Goal: Obtain resource: Obtain resource

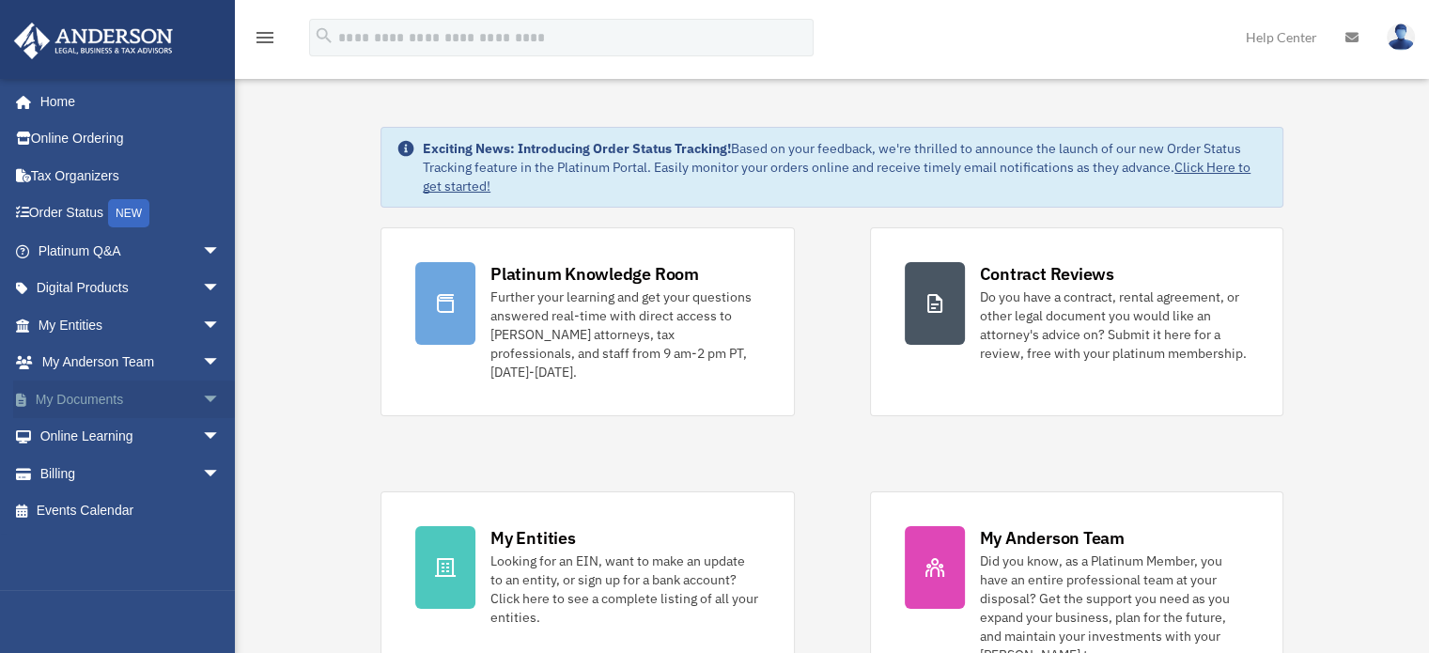
click at [202, 398] on span "arrow_drop_down" at bounding box center [221, 400] width 38 height 39
click at [202, 396] on span "arrow_drop_up" at bounding box center [221, 400] width 38 height 39
click at [202, 396] on span "arrow_drop_down" at bounding box center [221, 400] width 38 height 39
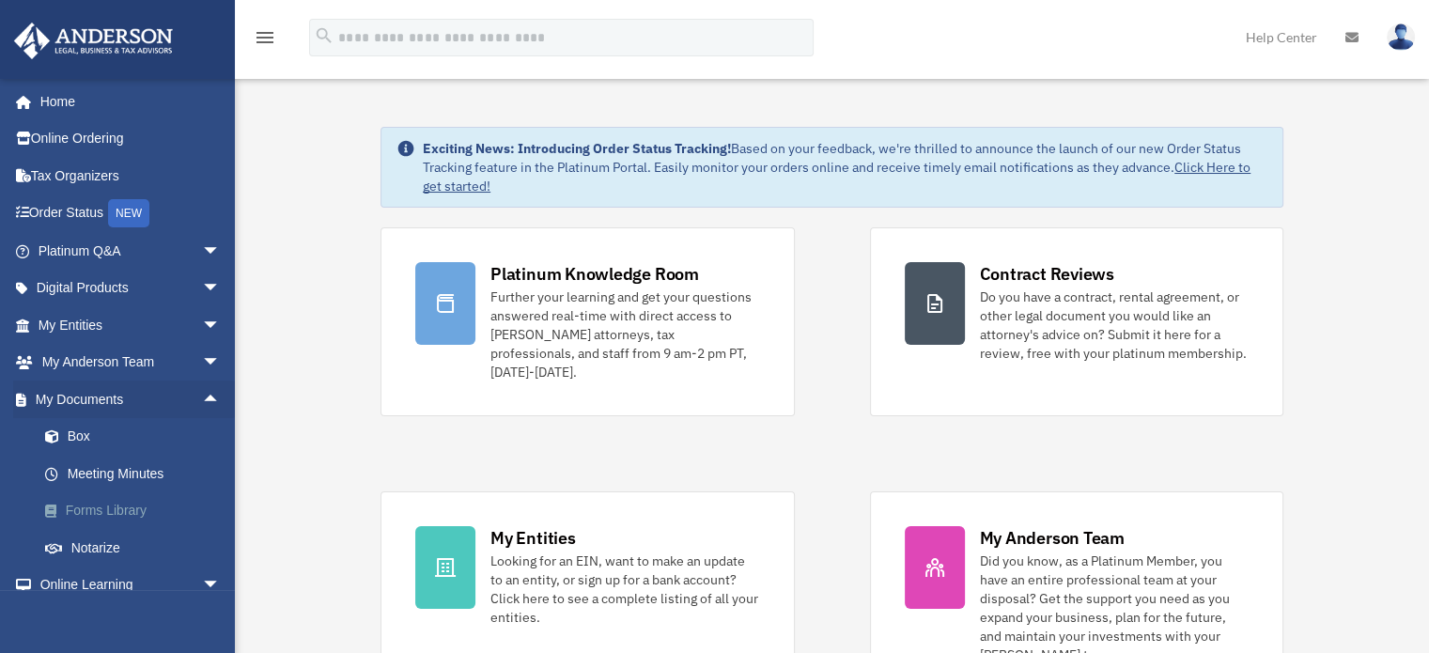
click at [142, 506] on link "Forms Library" at bounding box center [137, 511] width 223 height 38
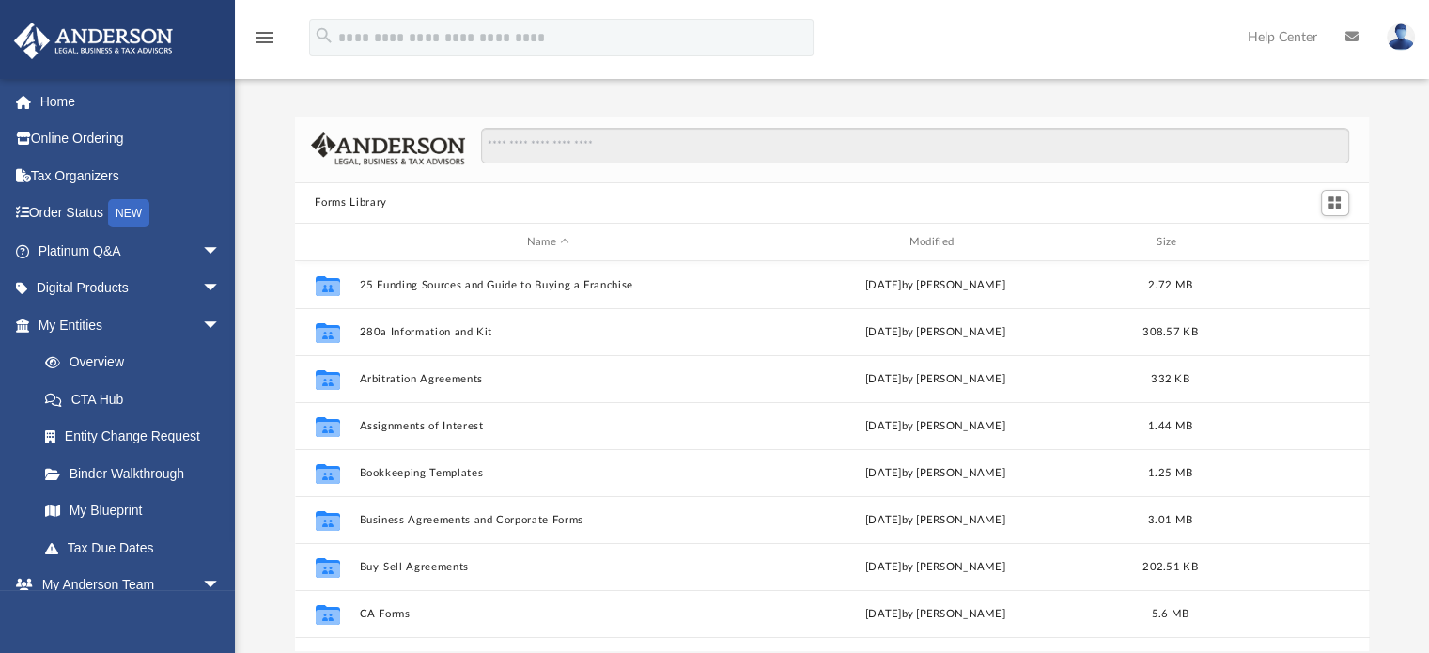
scroll to position [412, 1060]
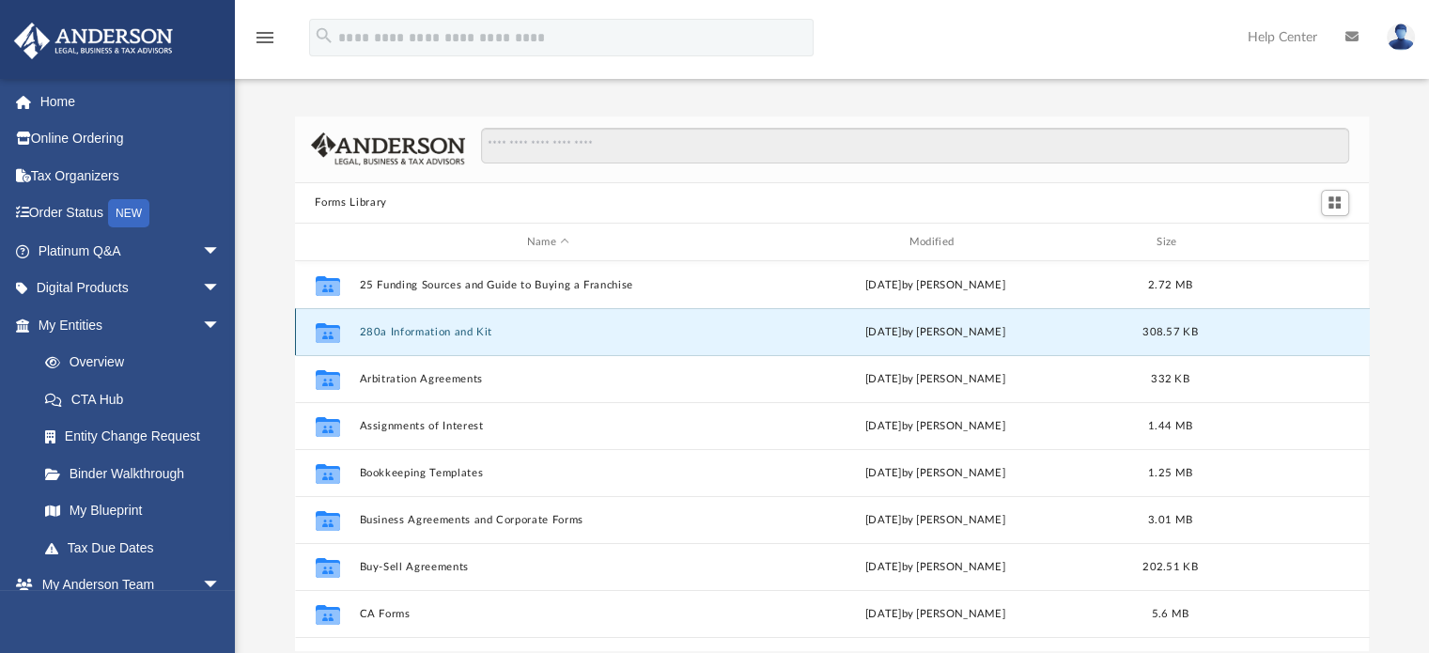
click at [480, 330] on button "280a Information and Kit" at bounding box center [548, 332] width 379 height 12
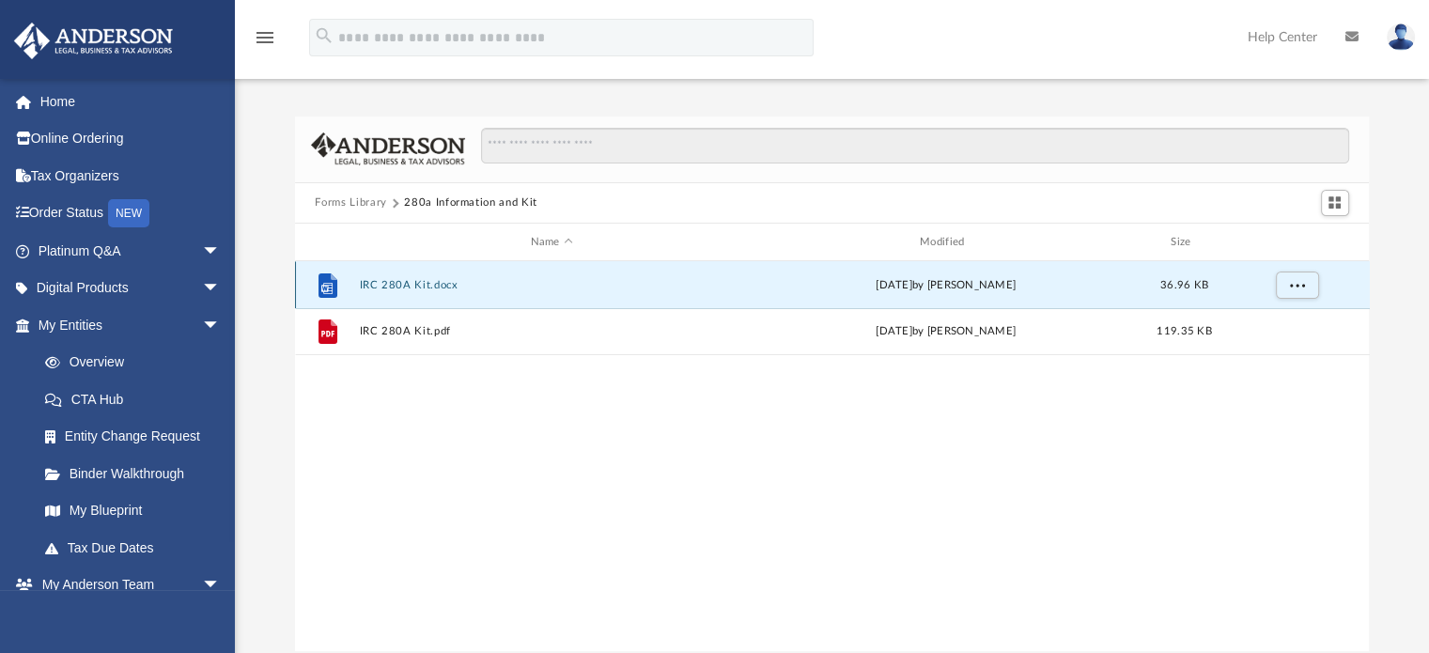
click at [420, 288] on button "IRC 280A Kit.docx" at bounding box center [551, 285] width 385 height 12
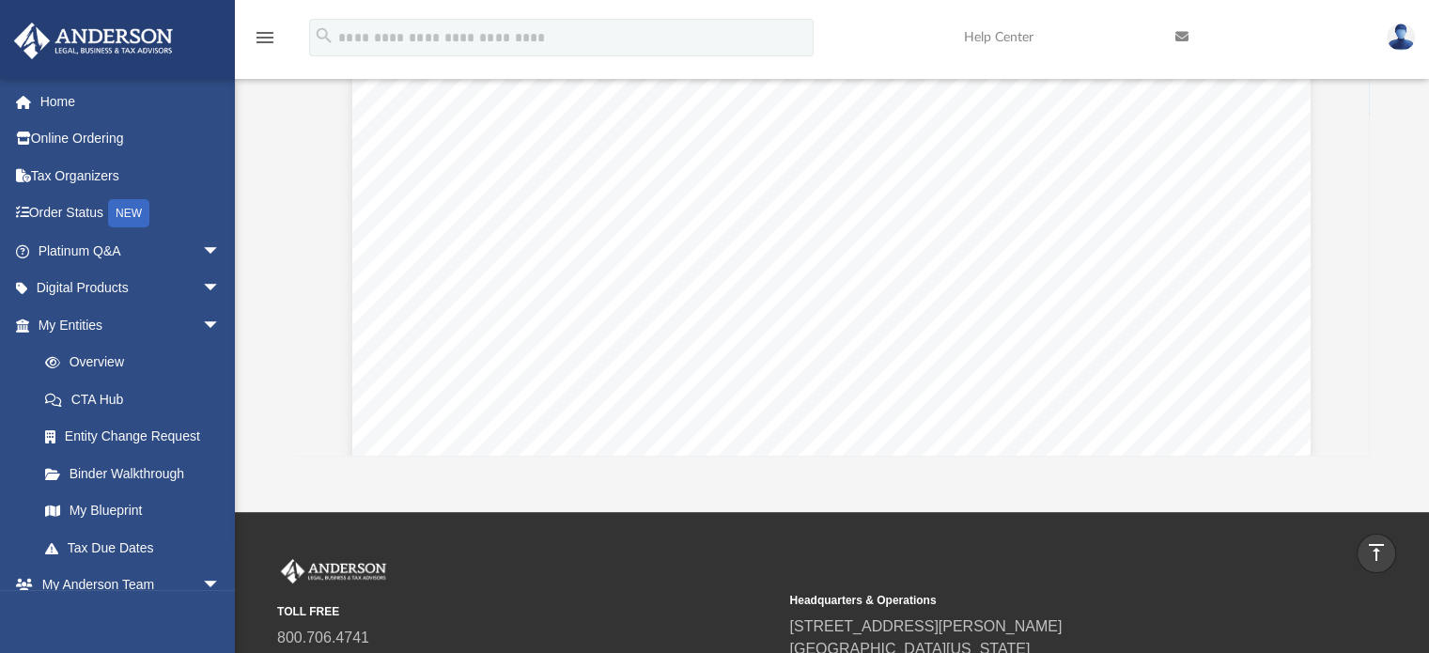
scroll to position [195, 0]
drag, startPoint x: 1127, startPoint y: 412, endPoint x: 1402, endPoint y: 356, distance: 280.8
click at [1402, 356] on div "Forms Library 280a Information and Kit Name Modified Size File IRC 280A Kit.doc…" at bounding box center [832, 188] width 1194 height 535
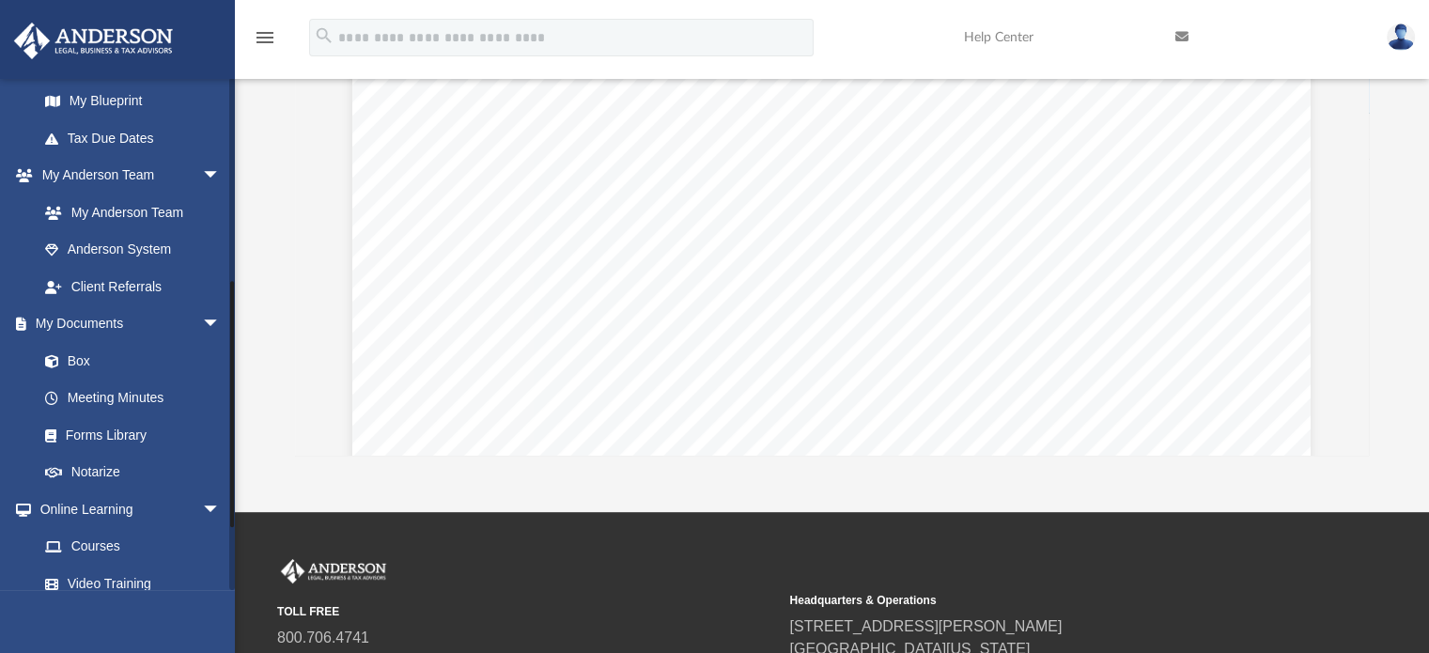
scroll to position [412, 0]
click at [136, 395] on link "Meeting Minutes" at bounding box center [137, 397] width 223 height 38
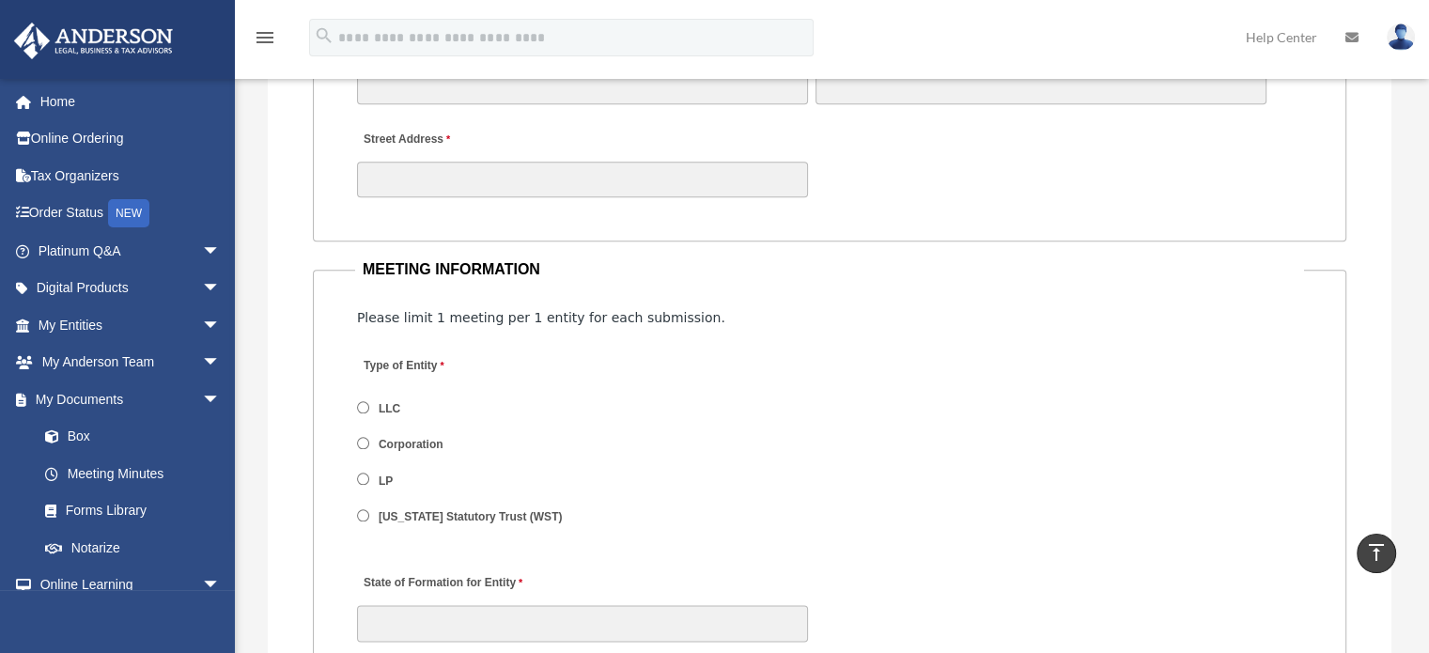
scroll to position [2105, 0]
click at [406, 440] on label "Corporation" at bounding box center [411, 444] width 77 height 17
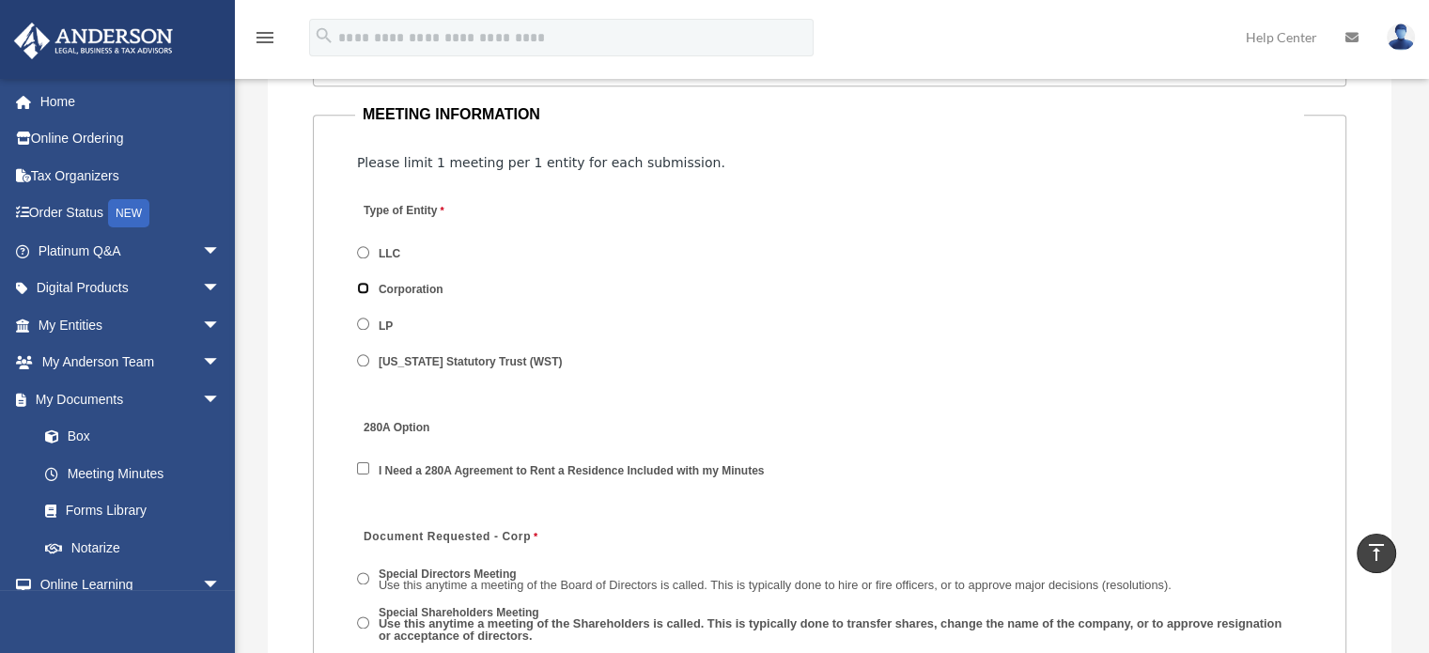
scroll to position [2379, 0]
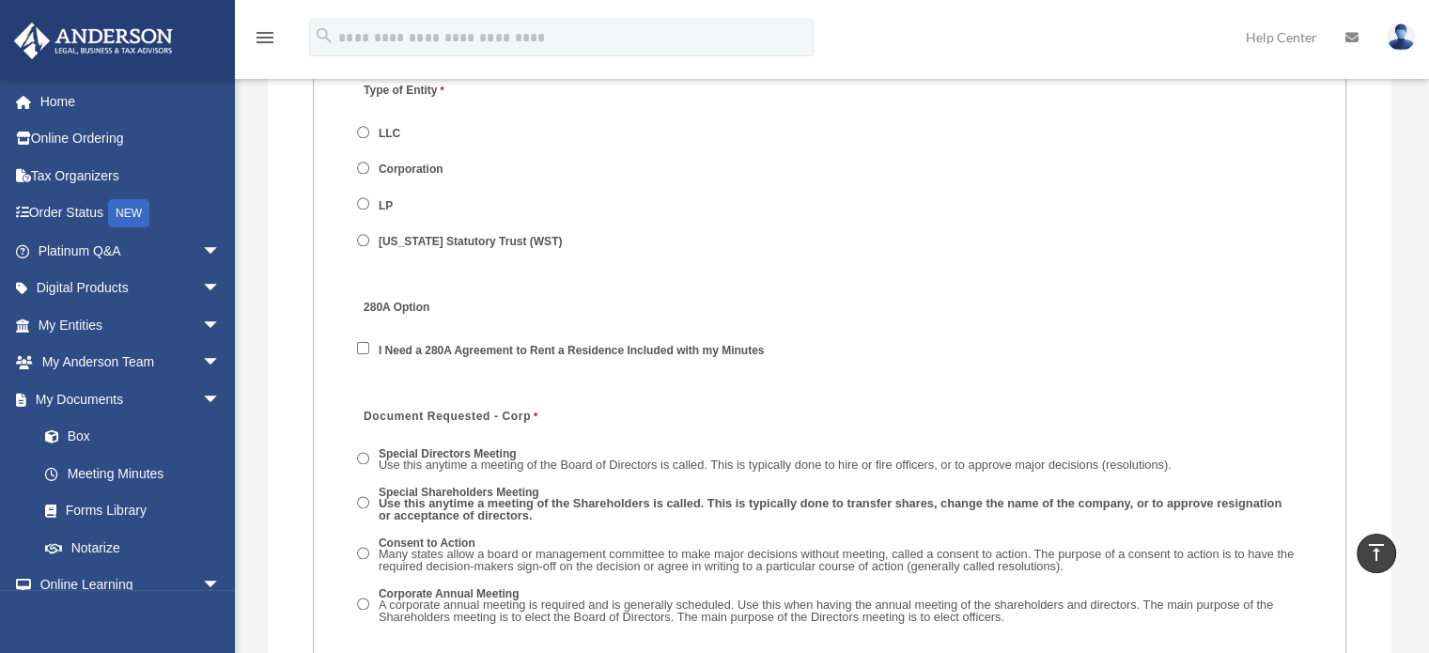
click at [473, 347] on label "I Need a 280A Agreement to Rent a Residence Included with my Minutes" at bounding box center [572, 350] width 398 height 17
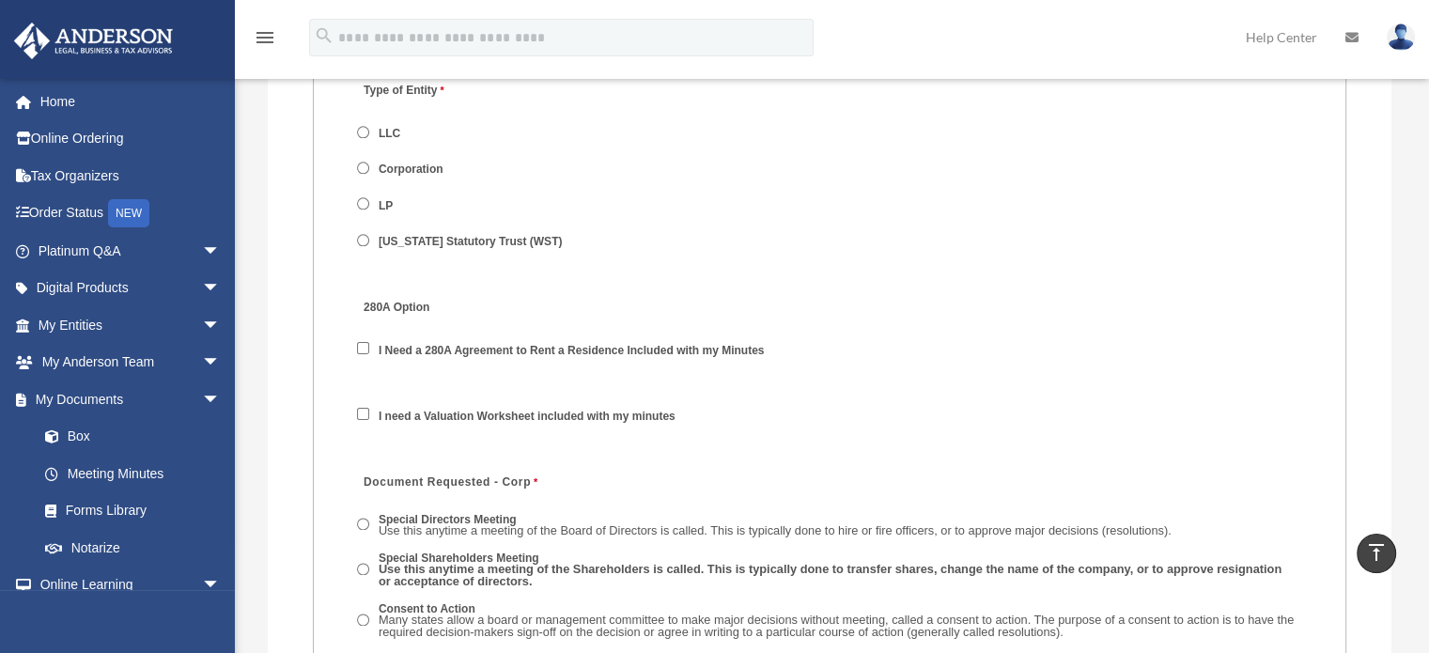
click at [493, 412] on label "I need a Valuation Worksheet included with my minutes" at bounding box center [527, 417] width 309 height 17
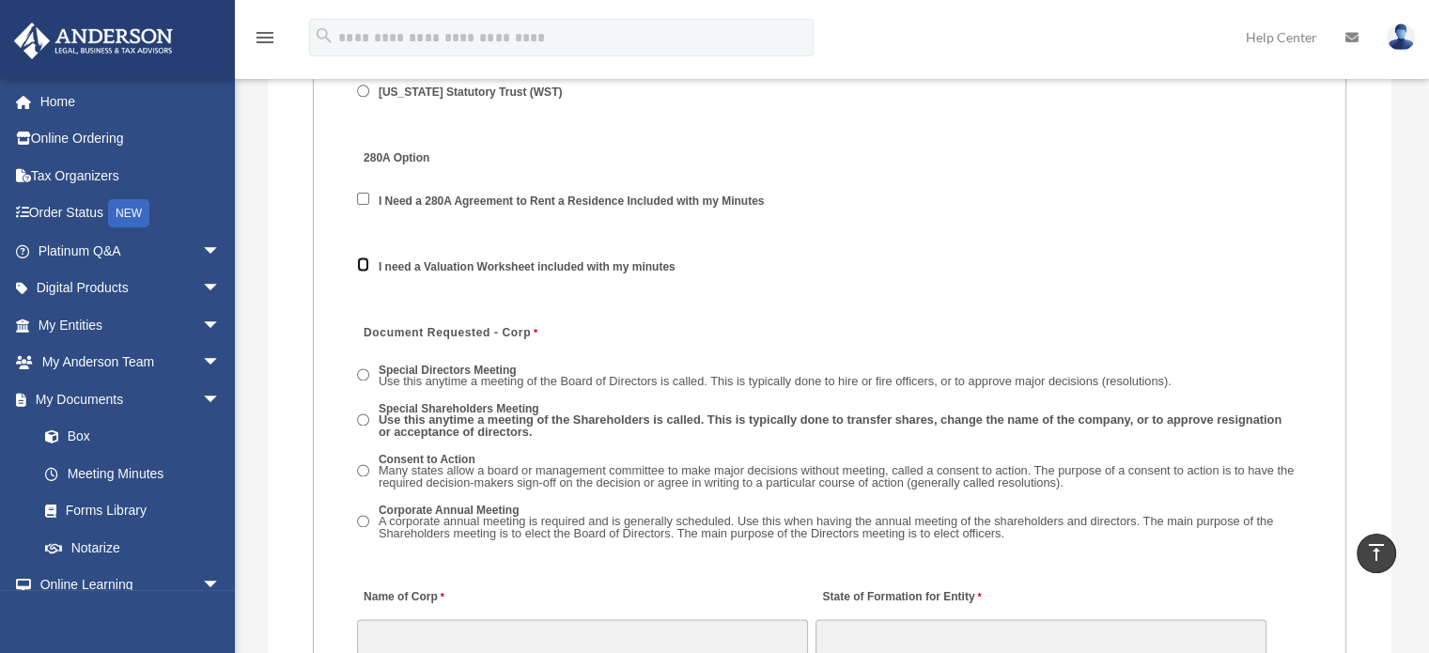
scroll to position [2551, 0]
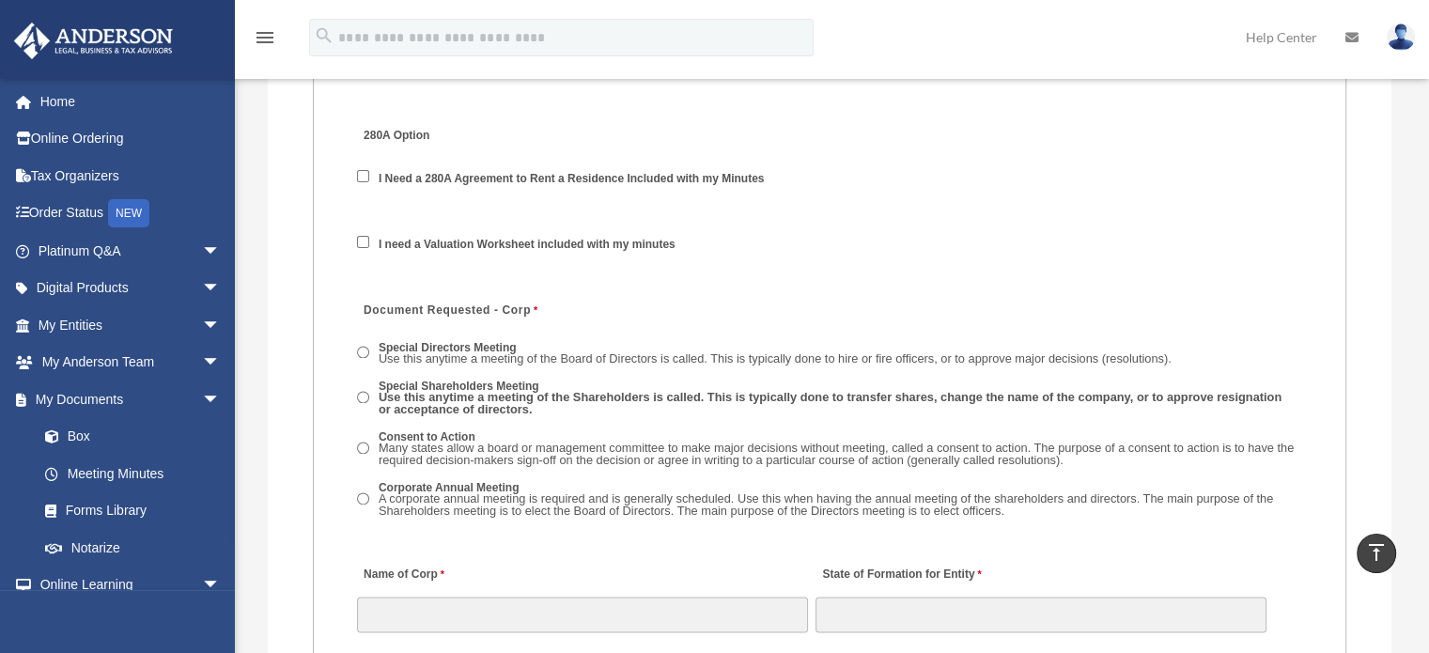
click at [436, 340] on label "Special Directors Meeting Use this anytime a meeting of the Board of Directors …" at bounding box center [775, 354] width 805 height 29
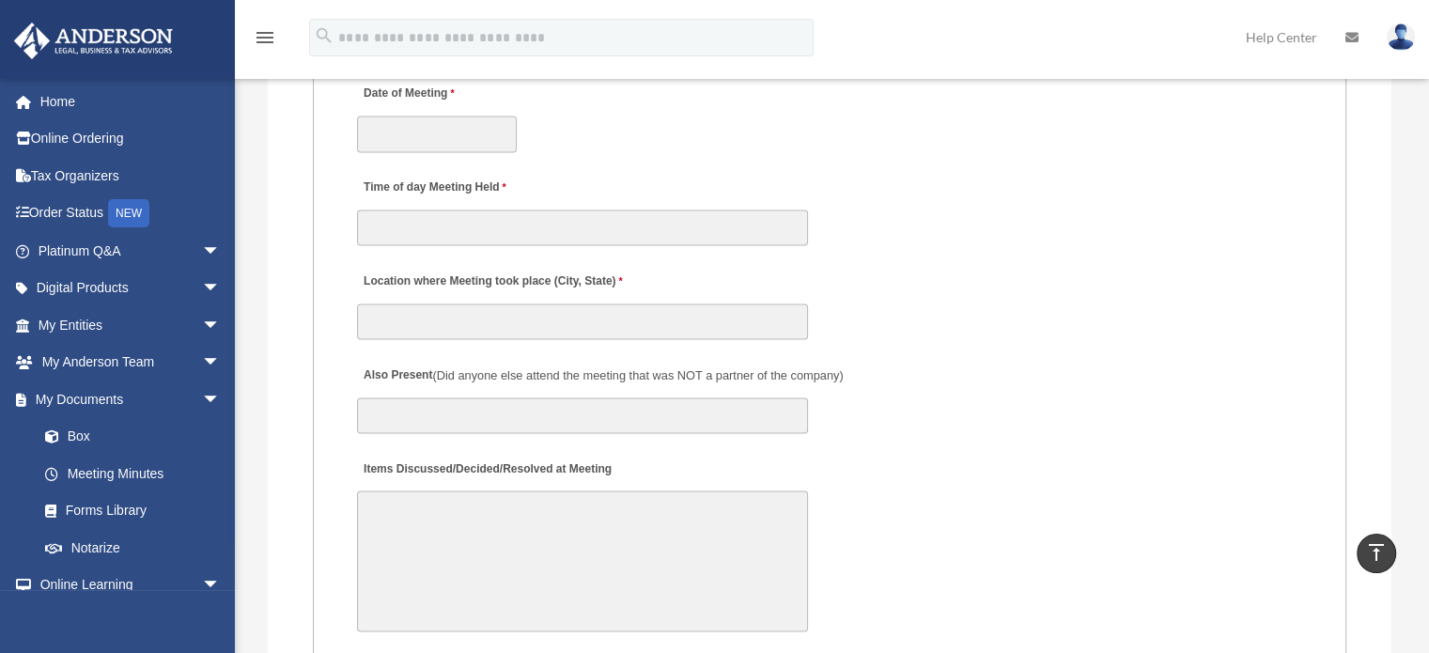
scroll to position [3183, 0]
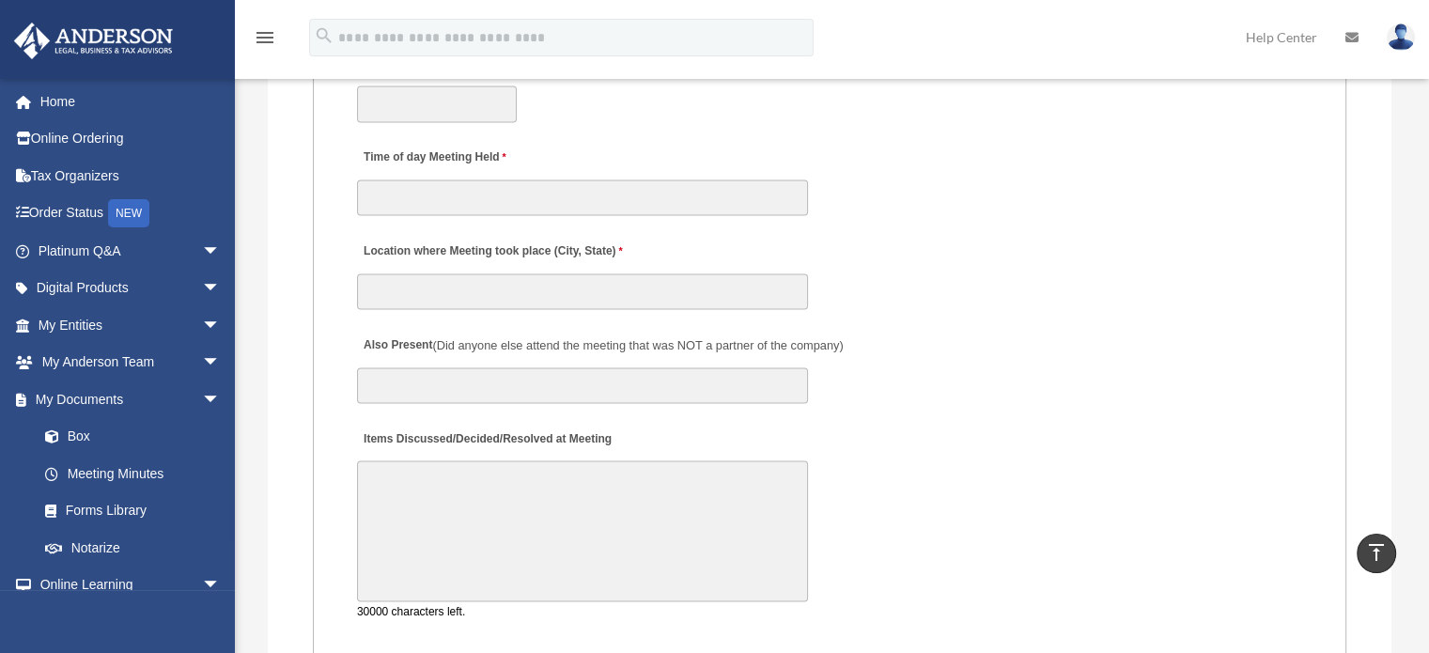
click at [616, 486] on textarea "Items Discussed/Decided/Resolved at Meeting" at bounding box center [582, 530] width 451 height 141
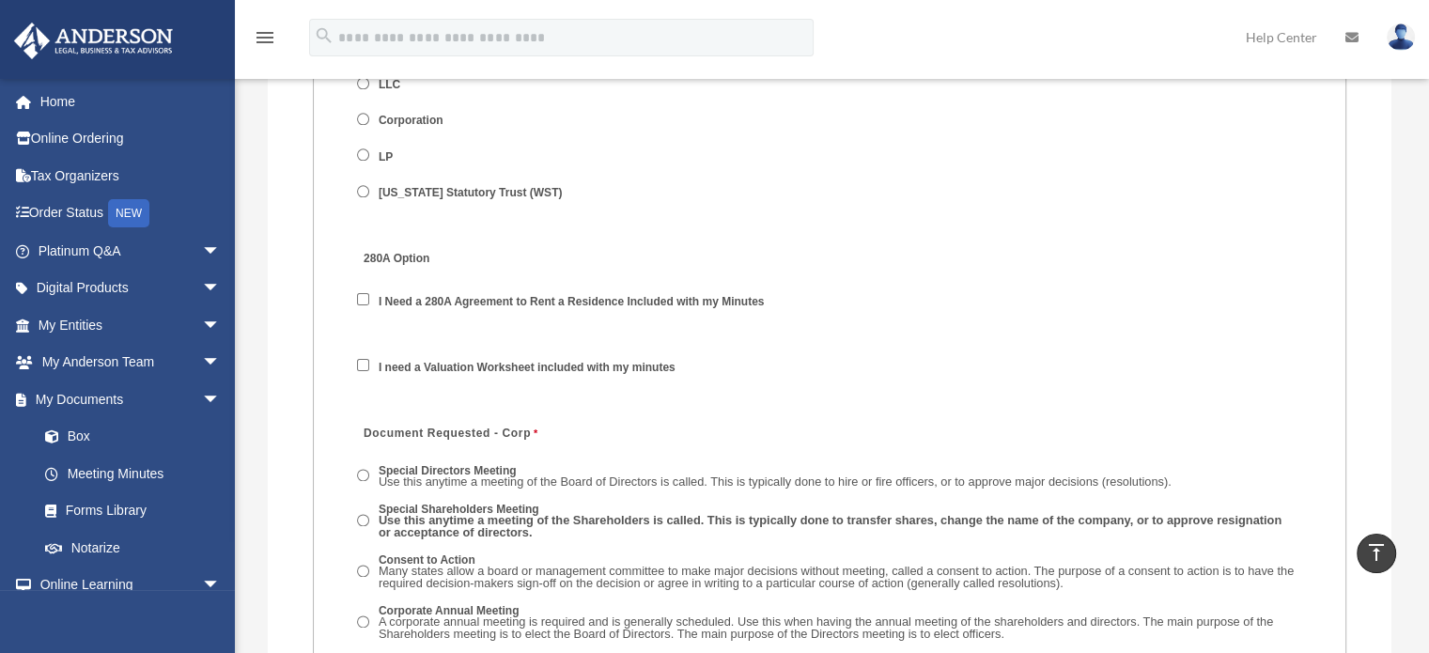
scroll to position [2426, 0]
click at [202, 322] on span "arrow_drop_down" at bounding box center [221, 325] width 38 height 39
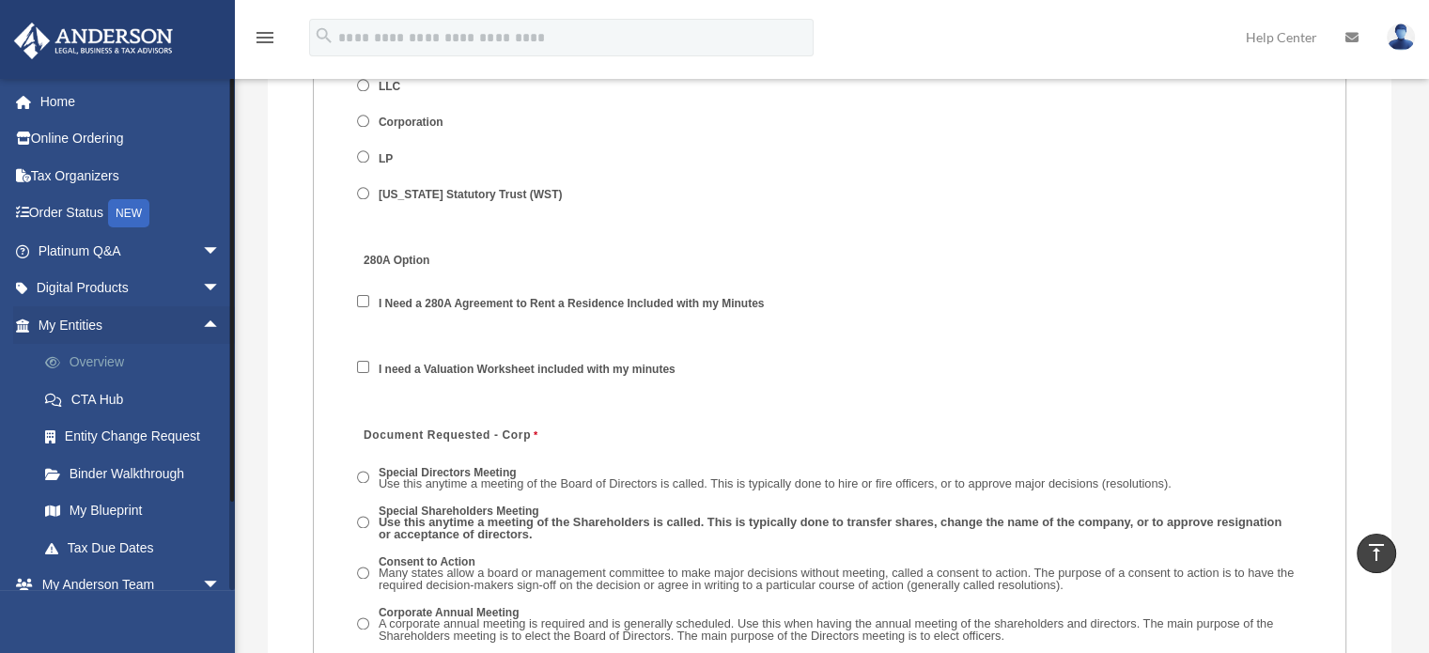
click at [103, 363] on link "Overview" at bounding box center [137, 363] width 223 height 38
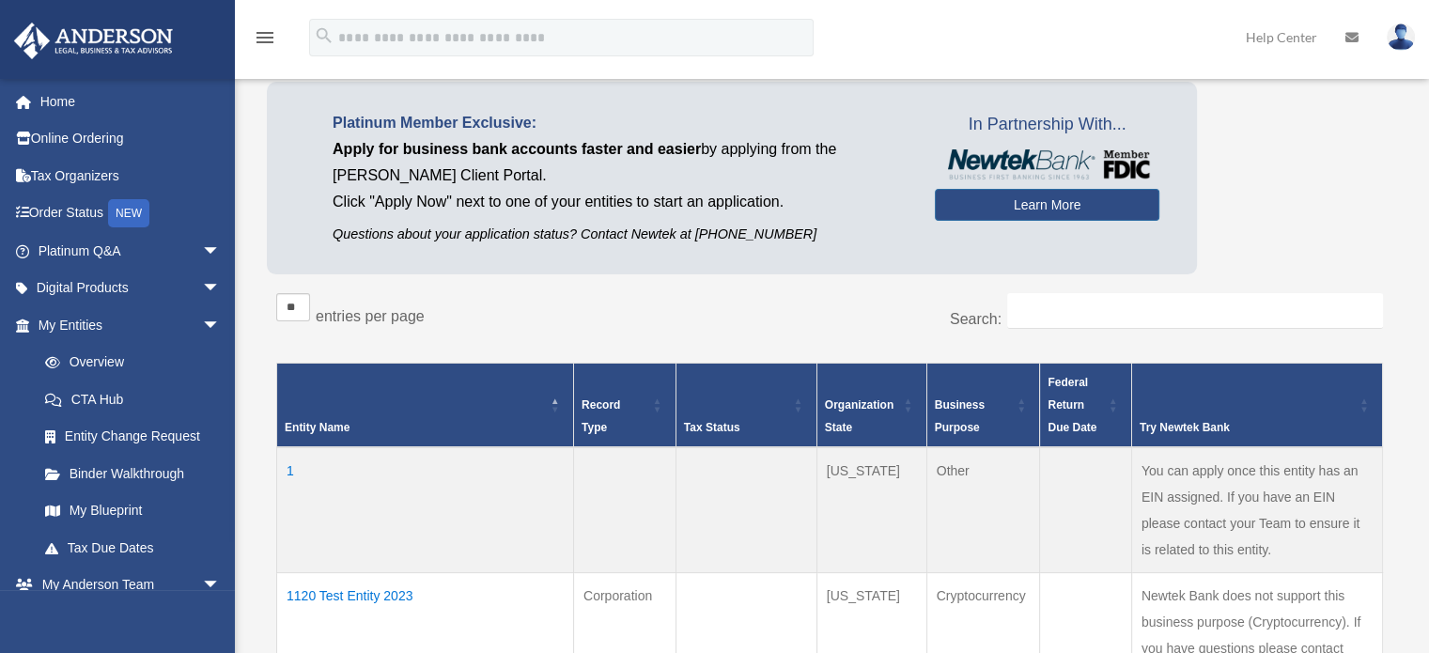
scroll to position [237, 0]
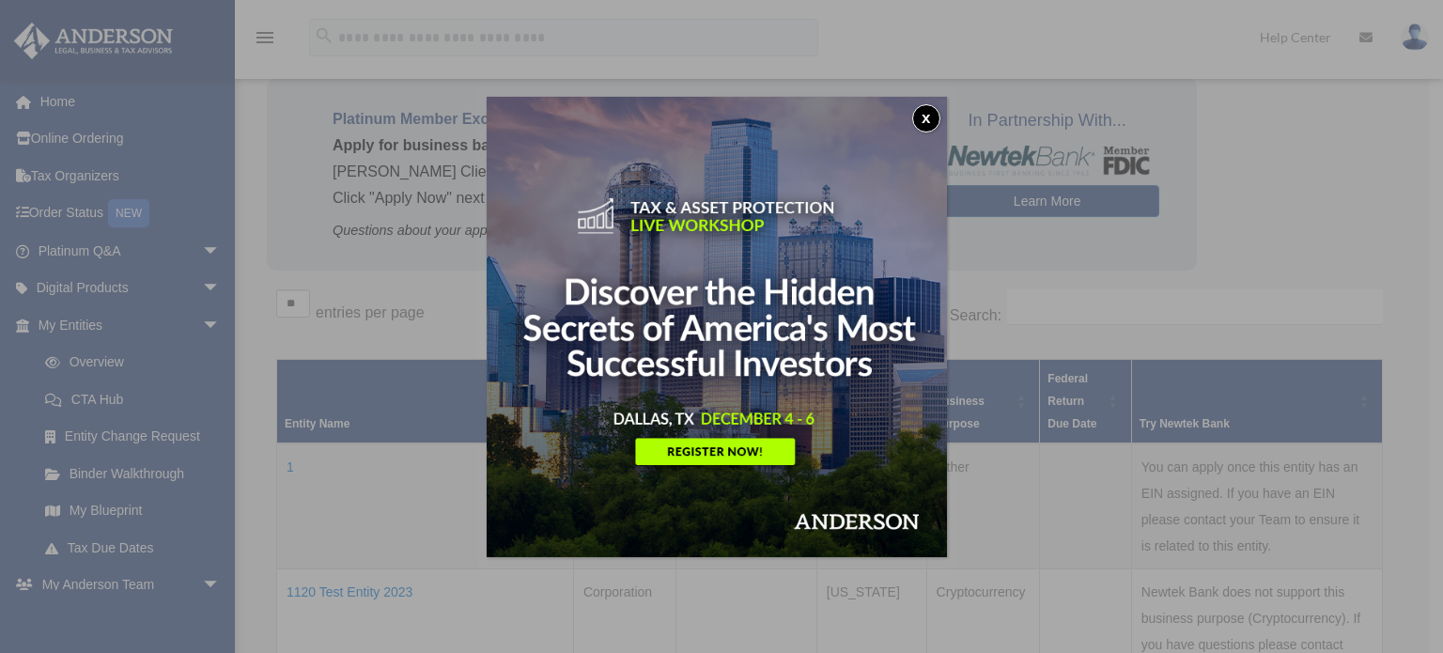
click at [926, 113] on button "x" at bounding box center [926, 118] width 28 height 28
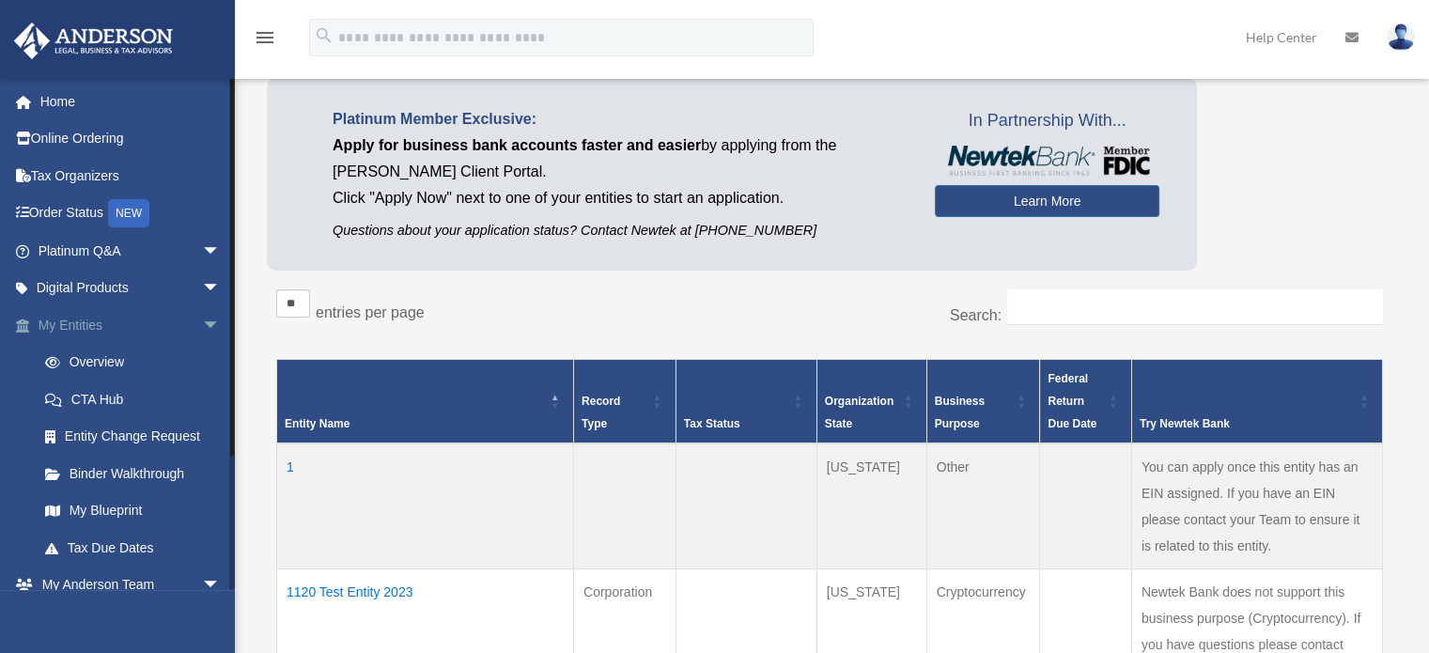
click at [202, 319] on span "arrow_drop_down" at bounding box center [221, 325] width 38 height 39
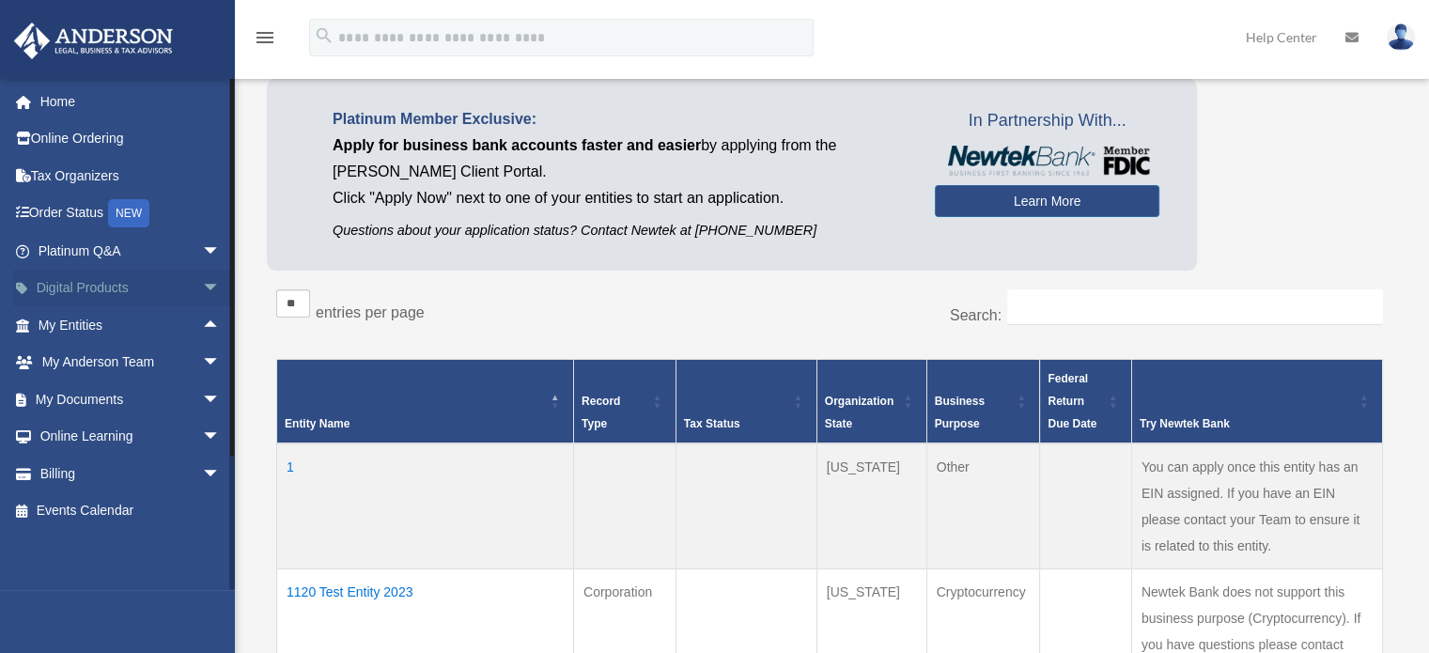
click at [202, 288] on span "arrow_drop_down" at bounding box center [221, 289] width 38 height 39
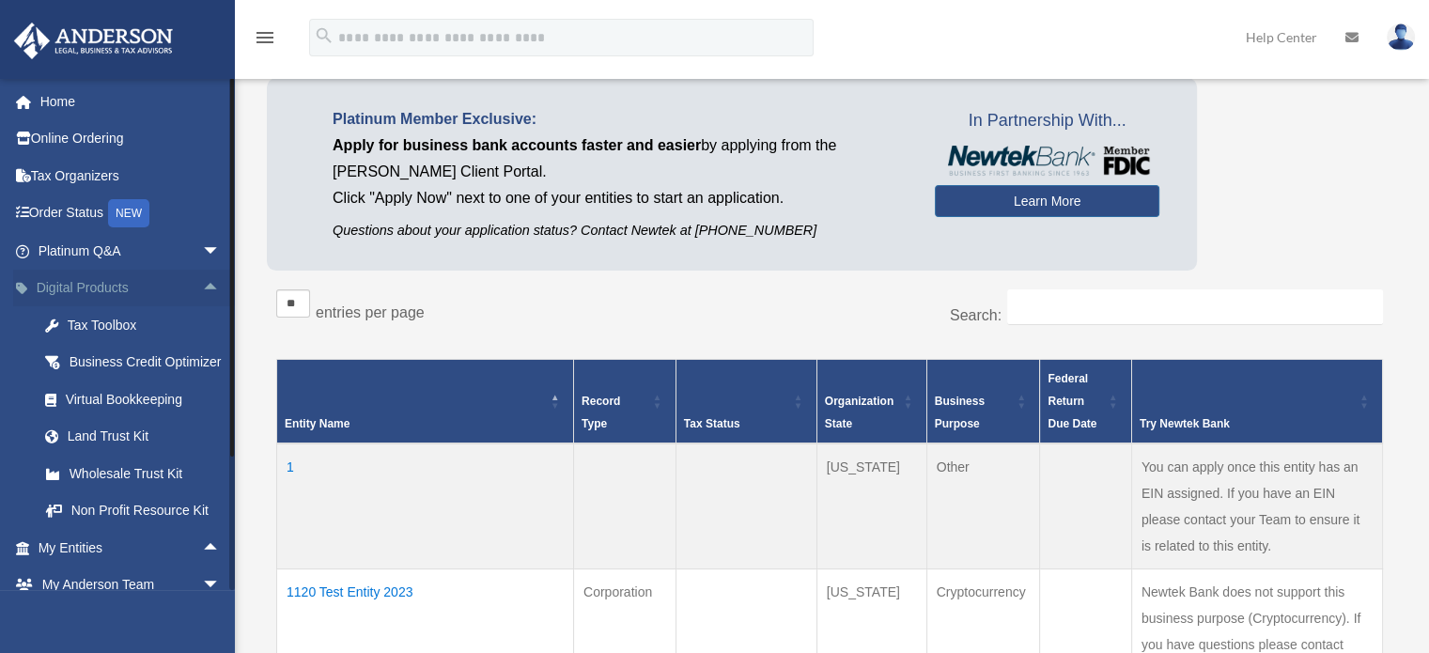
click at [202, 288] on span "arrow_drop_up" at bounding box center [221, 289] width 38 height 39
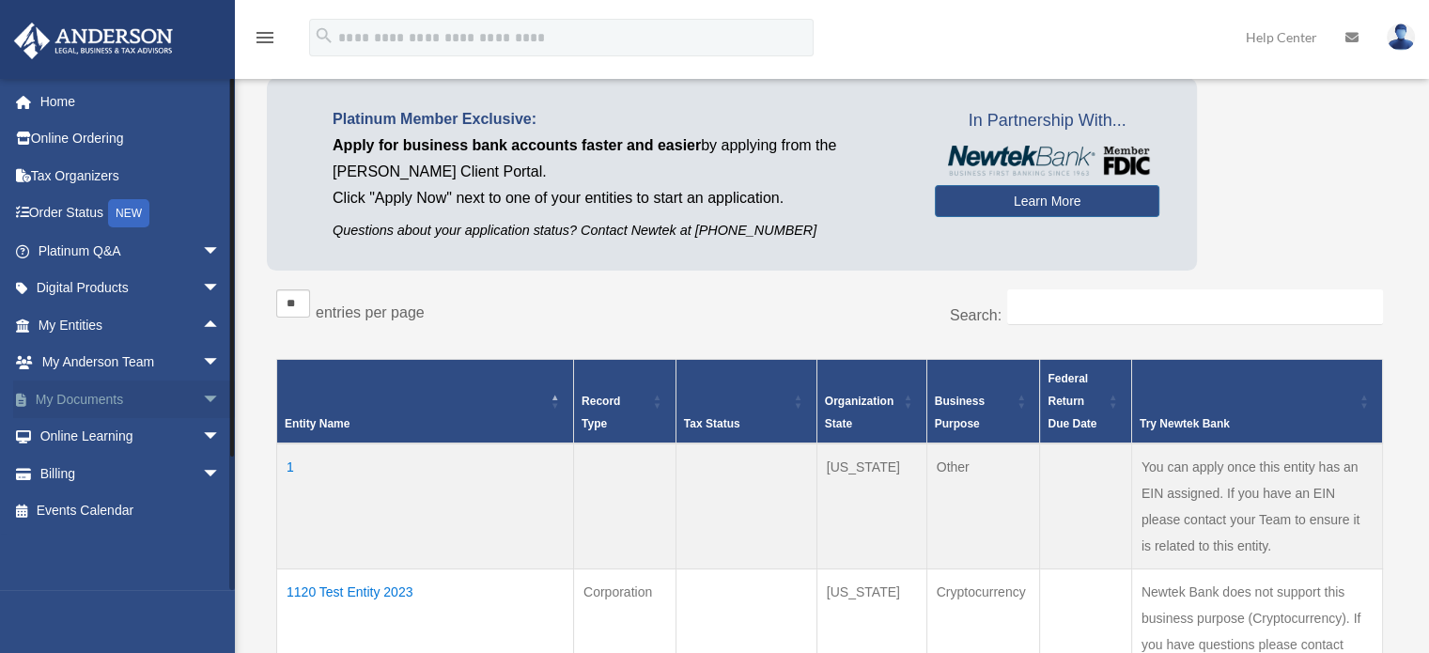
click at [207, 396] on span "arrow_drop_down" at bounding box center [221, 400] width 38 height 39
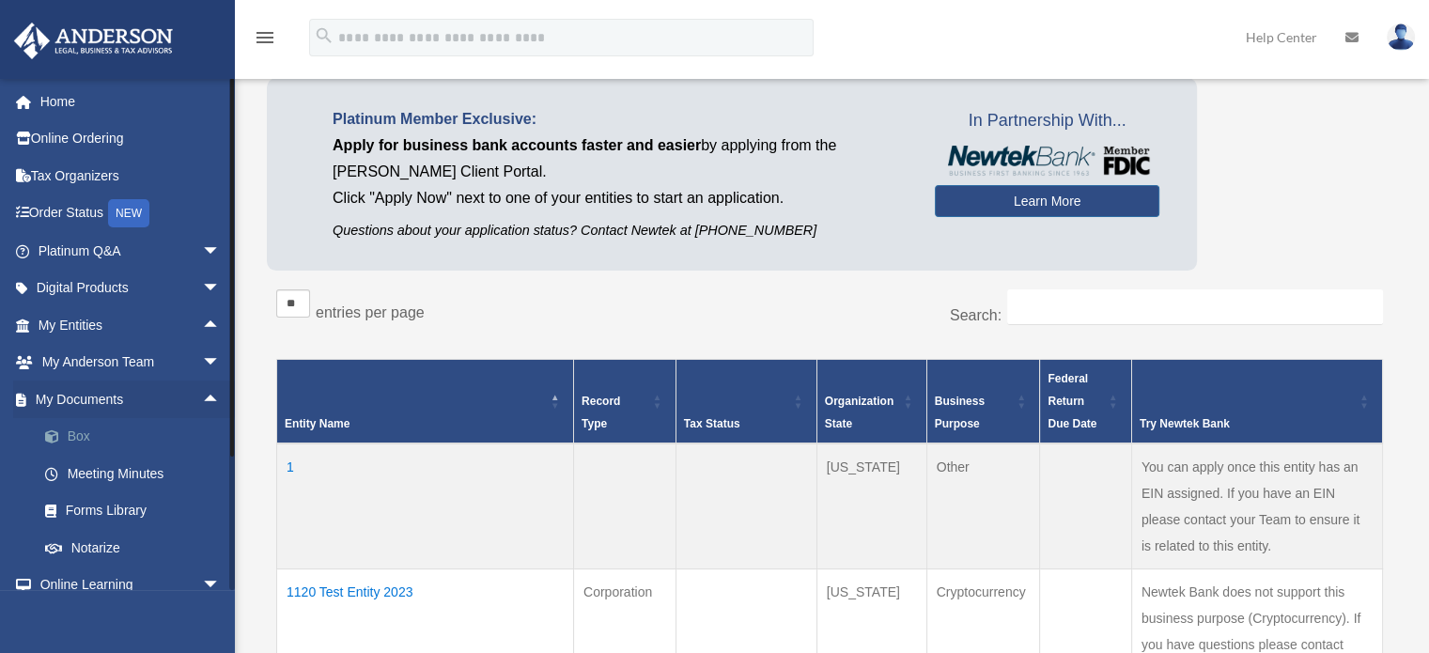
click at [99, 434] on link "Box" at bounding box center [137, 437] width 223 height 38
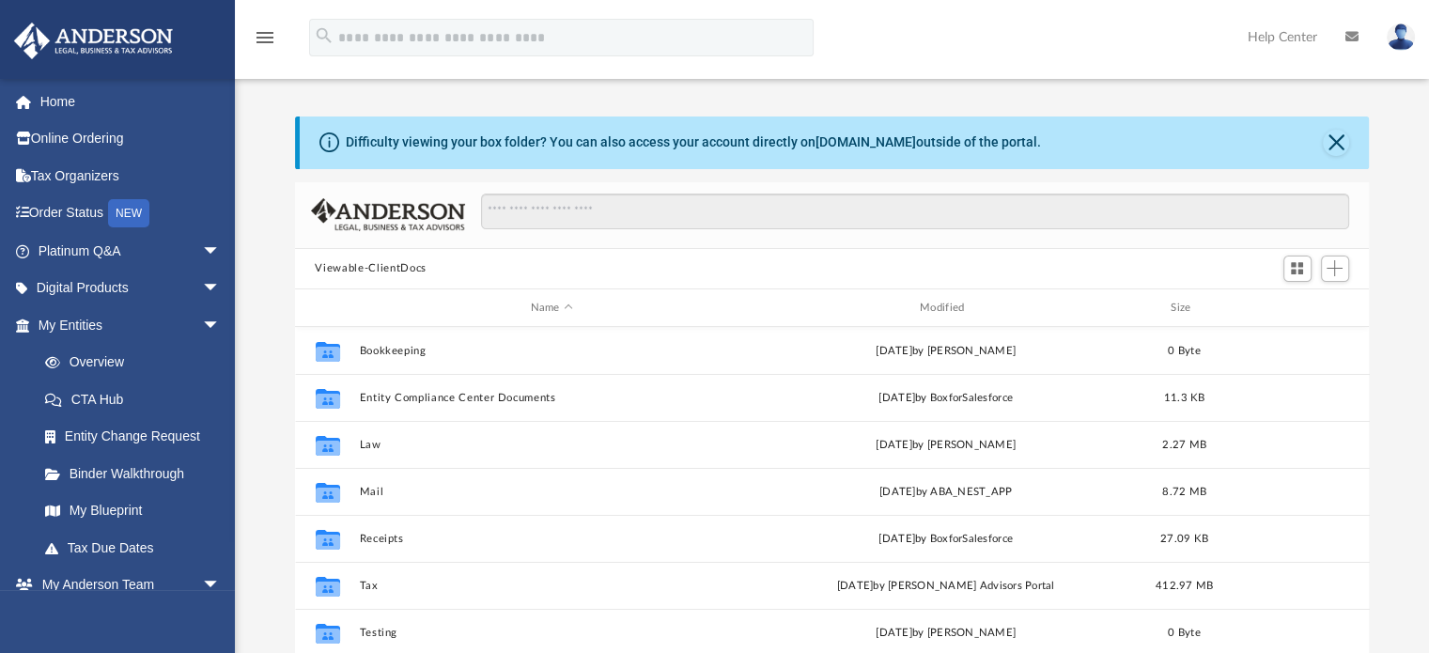
scroll to position [412, 1060]
